Goal: Find specific page/section: Find specific page/section

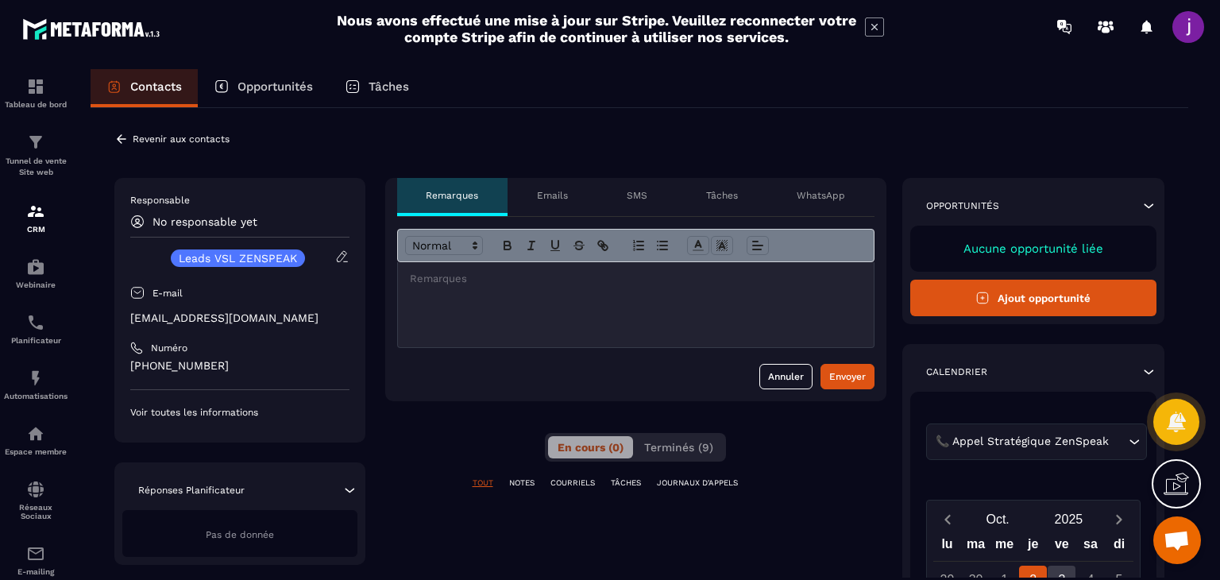
click at [519, 479] on p "NOTES" at bounding box center [521, 482] width 25 height 11
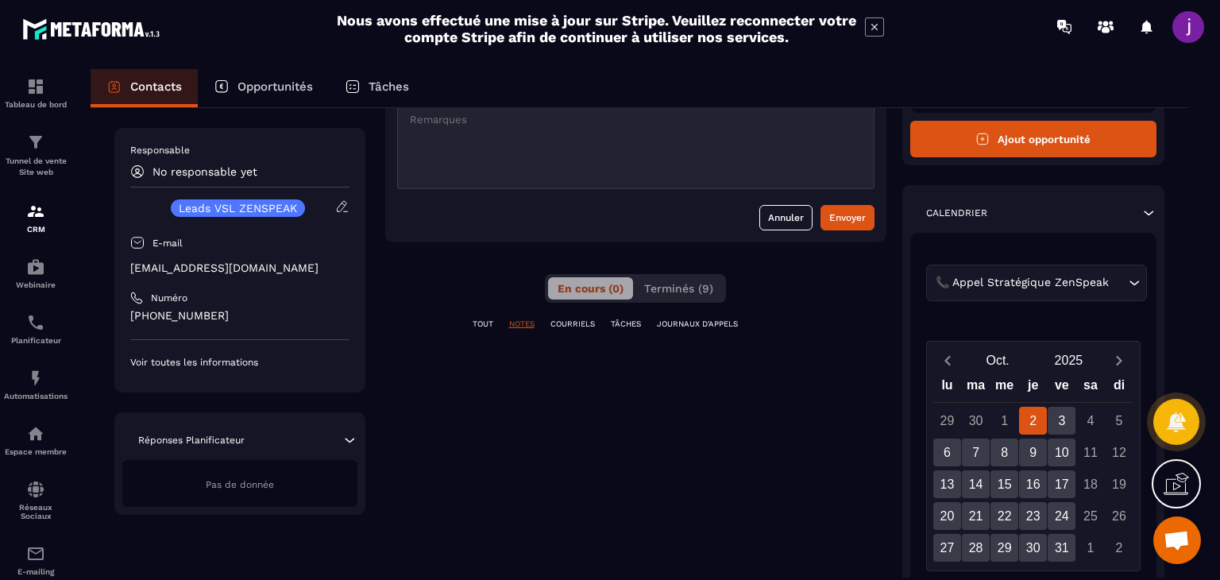
click at [592, 319] on p "COURRIELS" at bounding box center [572, 323] width 44 height 11
click at [638, 321] on p "TÂCHES" at bounding box center [626, 323] width 30 height 11
click at [684, 270] on div "**********" at bounding box center [635, 403] width 501 height 769
click at [675, 290] on span "Terminés (9)" at bounding box center [678, 288] width 69 height 13
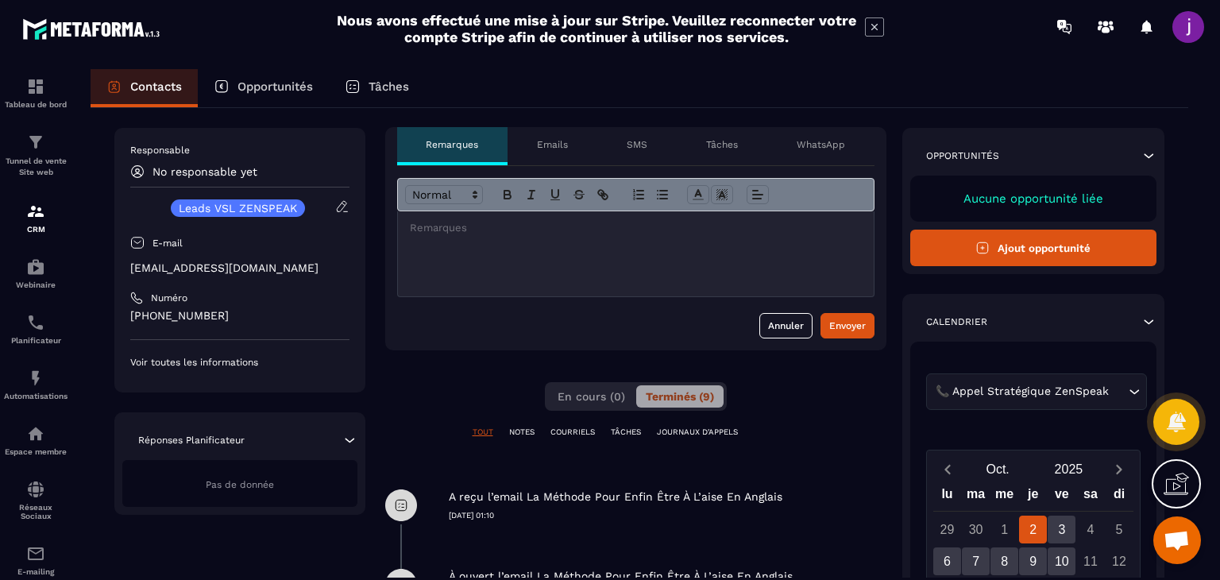
scroll to position [0, 0]
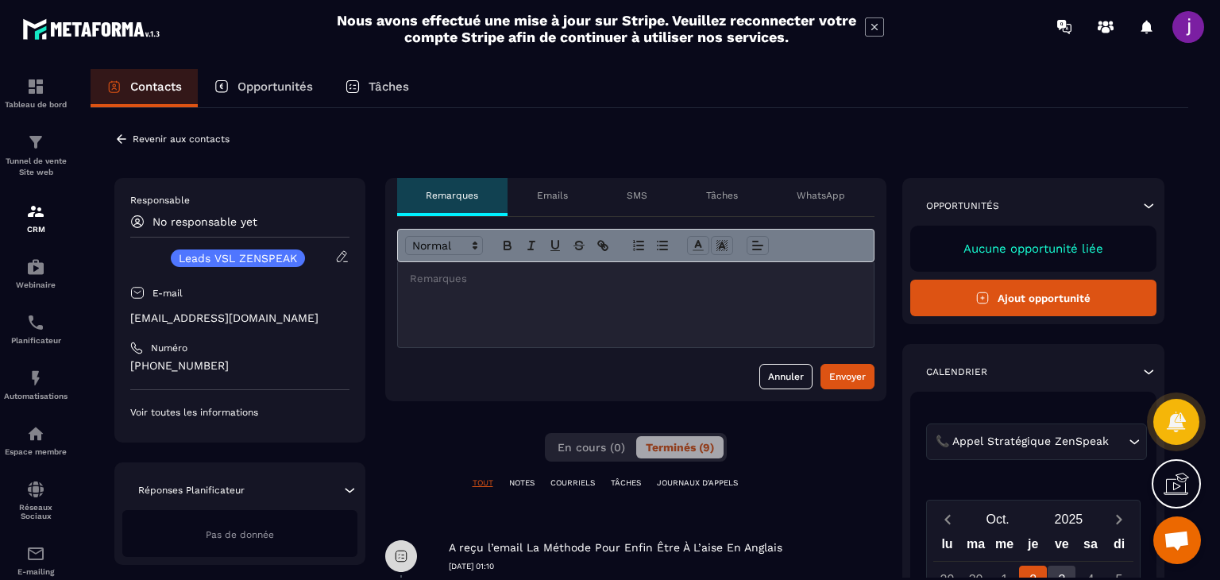
drag, startPoint x: 108, startPoint y: 141, endPoint x: 127, endPoint y: 130, distance: 21.7
click at [118, 142] on icon at bounding box center [121, 139] width 14 height 14
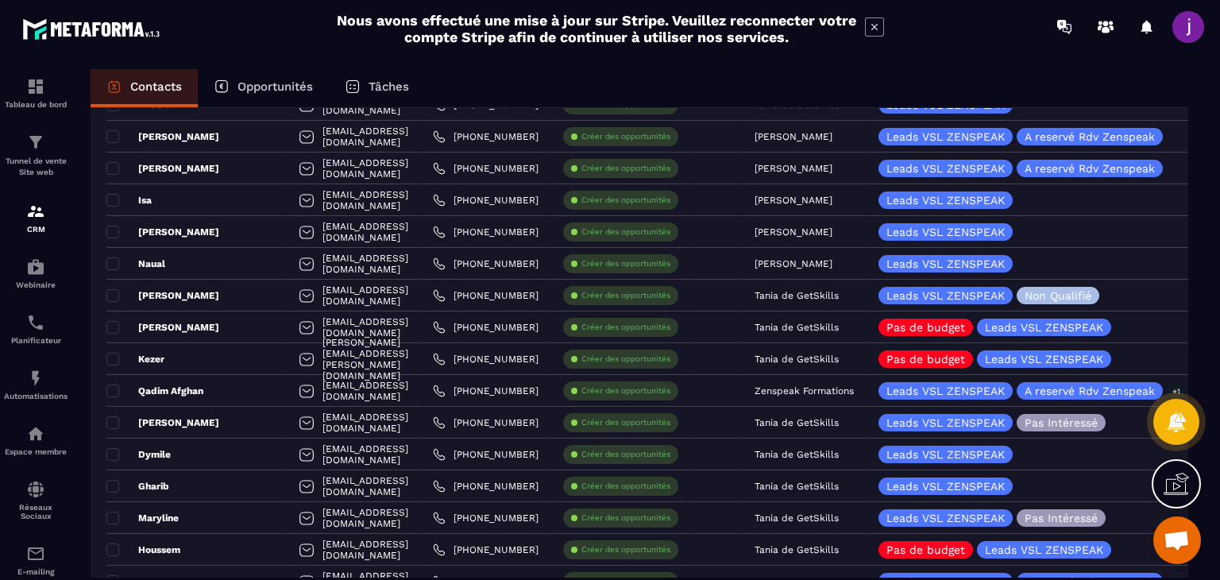
scroll to position [318, 0]
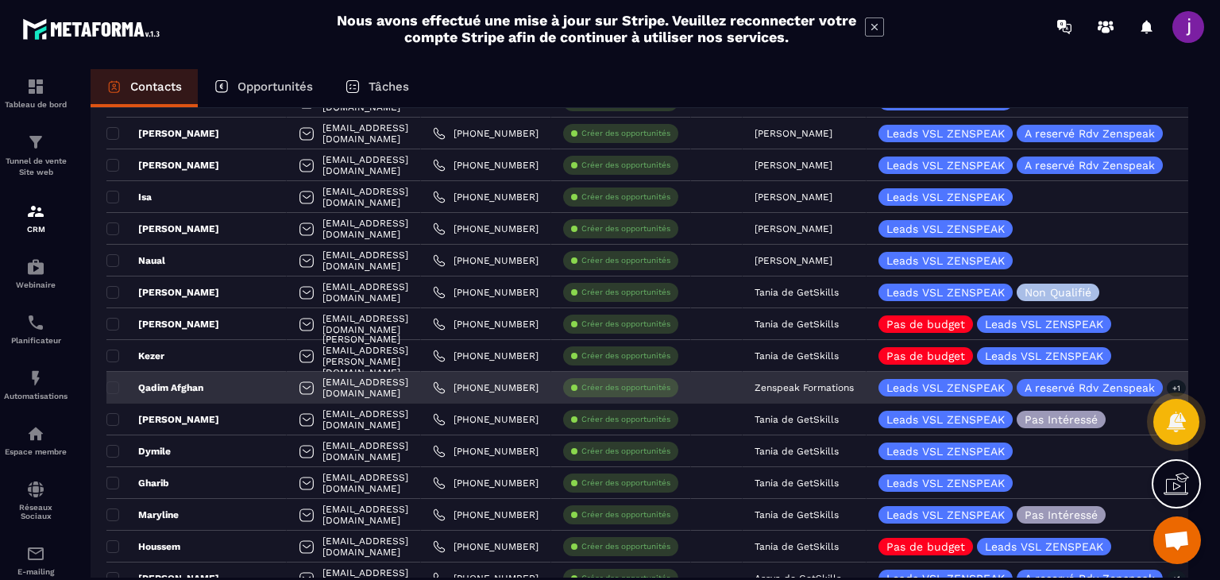
click at [223, 395] on div "Qadim Afghan" at bounding box center [196, 388] width 180 height 32
